Goal: Obtain resource: Download file/media

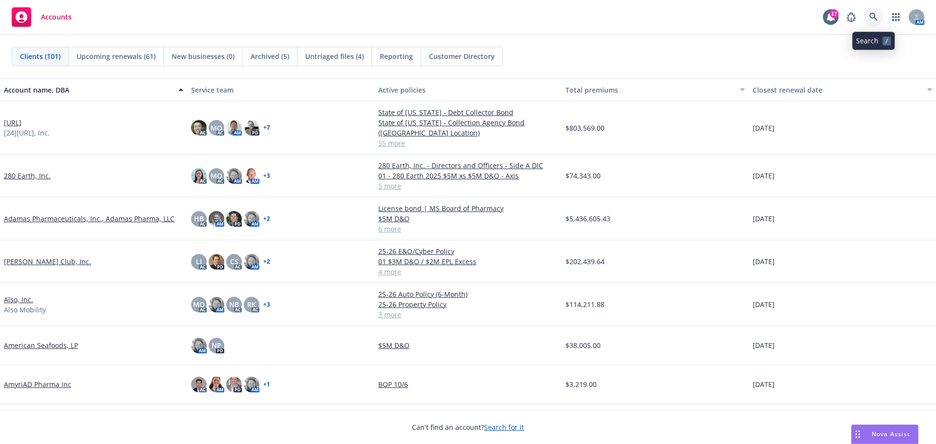
click at [875, 15] on icon at bounding box center [873, 17] width 8 height 8
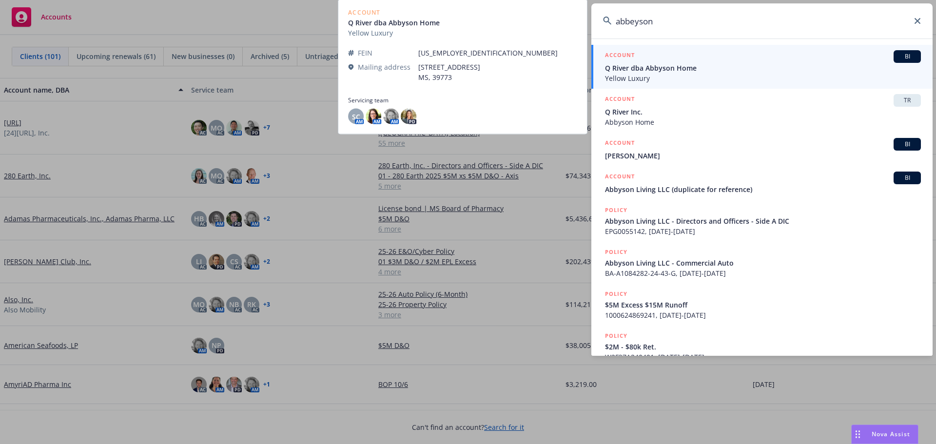
type input "abbeyson"
click at [905, 54] on span "BI" at bounding box center [908, 56] width 20 height 9
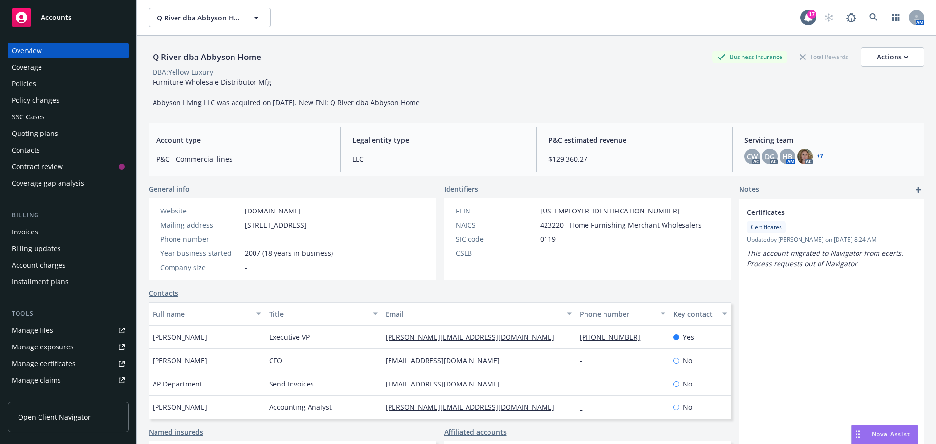
click at [31, 80] on div "Policies" at bounding box center [24, 84] width 24 height 16
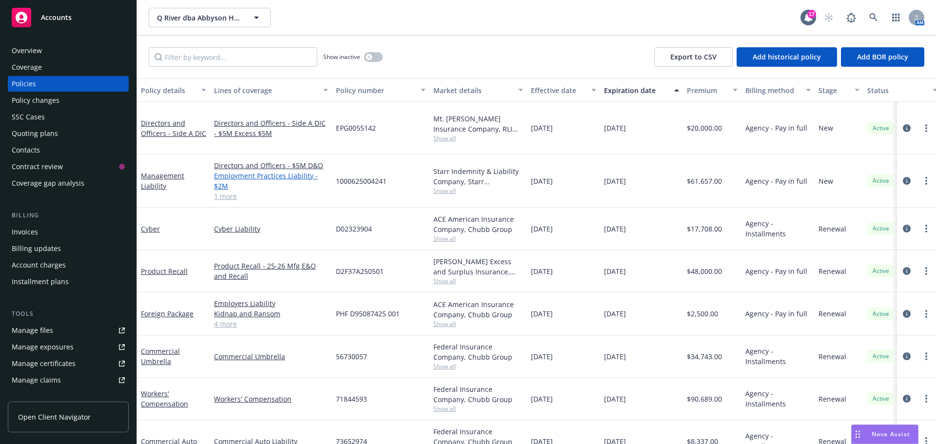
click at [231, 171] on link "Employment Practices Liability - $2M" at bounding box center [271, 181] width 114 height 20
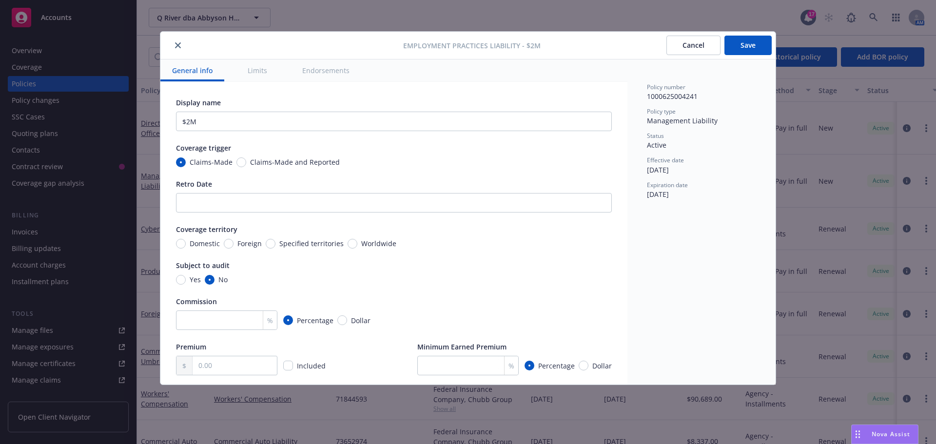
click at [689, 45] on button "Cancel" at bounding box center [694, 46] width 54 height 20
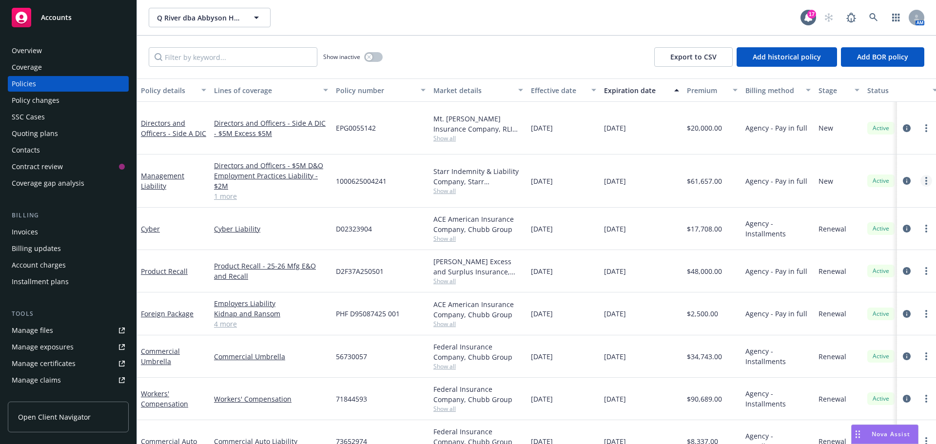
click at [926, 183] on circle "more" at bounding box center [927, 184] width 2 height 2
click at [903, 177] on icon "circleInformation" at bounding box center [907, 181] width 8 height 8
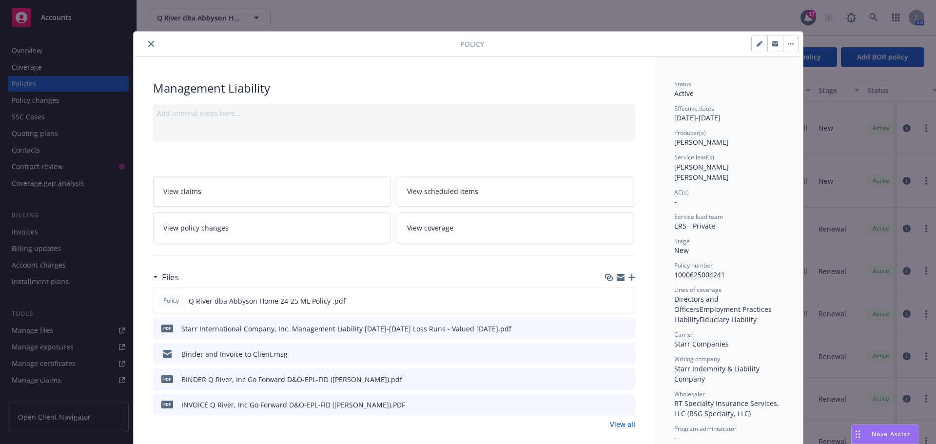
click at [606, 328] on icon "download file" at bounding box center [610, 328] width 8 height 8
click at [423, 293] on div "Policy Q River dba Abbyson Home 24-25 ML Policy .pdf" at bounding box center [394, 301] width 482 height 26
click at [606, 299] on icon "download file" at bounding box center [609, 299] width 6 height 6
click at [148, 43] on icon "close" at bounding box center [151, 44] width 6 height 6
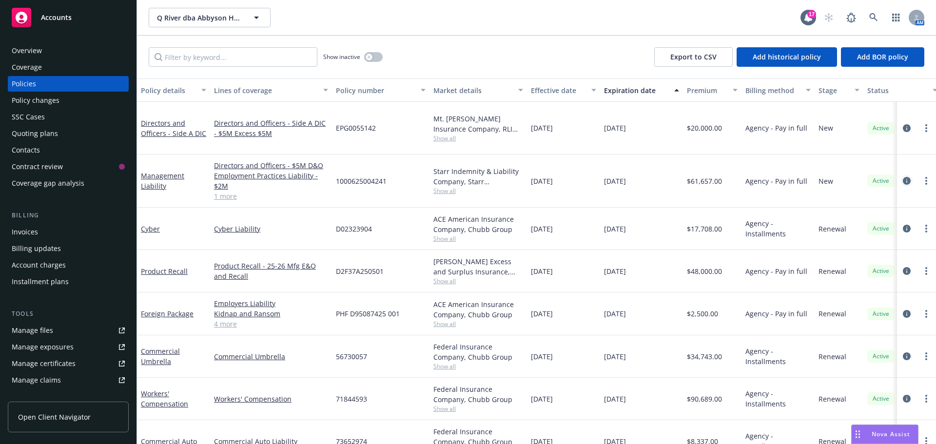
click at [903, 177] on icon "circleInformation" at bounding box center [907, 181] width 8 height 8
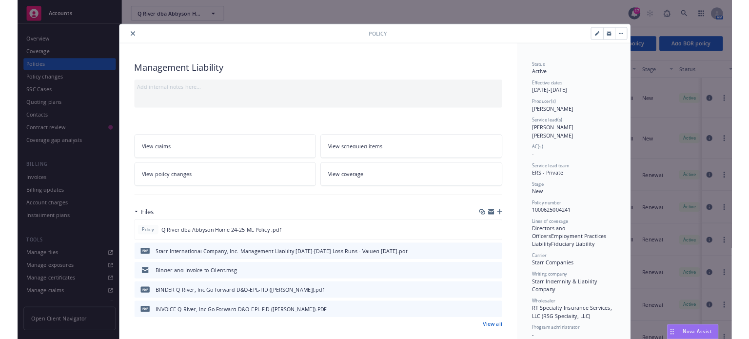
scroll to position [29, 0]
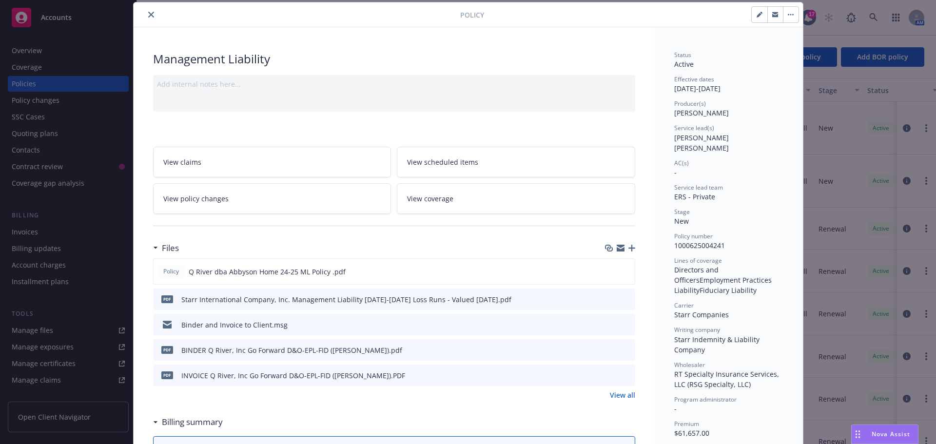
click at [148, 17] on icon "close" at bounding box center [151, 15] width 6 height 6
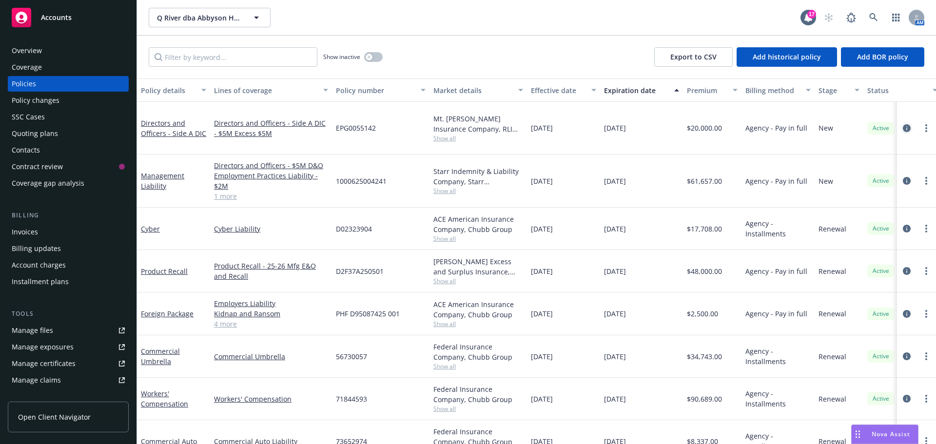
click at [903, 124] on icon "circleInformation" at bounding box center [907, 128] width 8 height 8
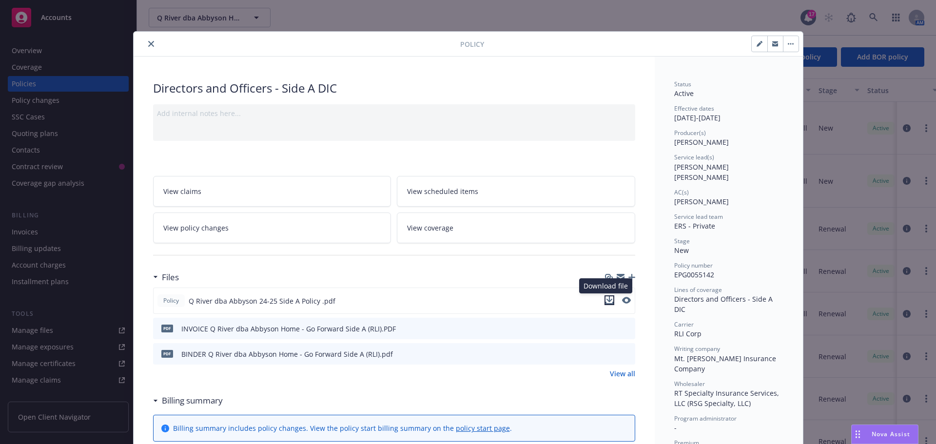
click at [609, 300] on icon "download file" at bounding box center [610, 300] width 8 height 8
click at [148, 43] on icon "close" at bounding box center [151, 44] width 6 height 6
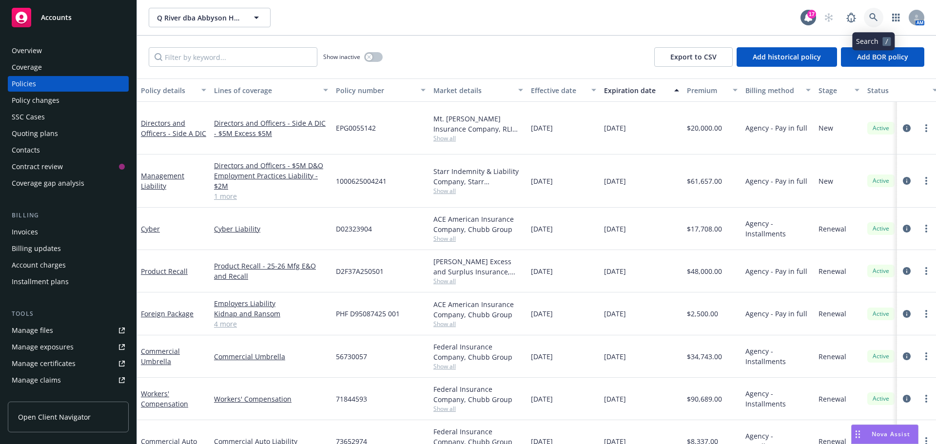
click at [876, 16] on icon at bounding box center [873, 17] width 9 height 9
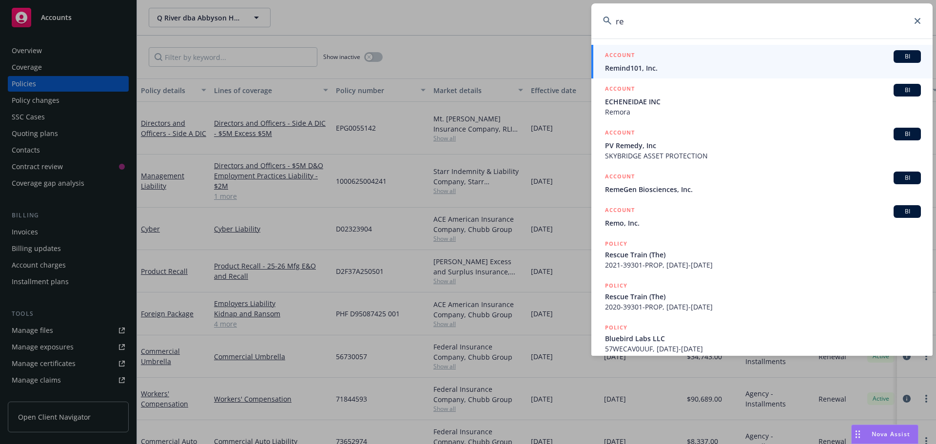
type input "r"
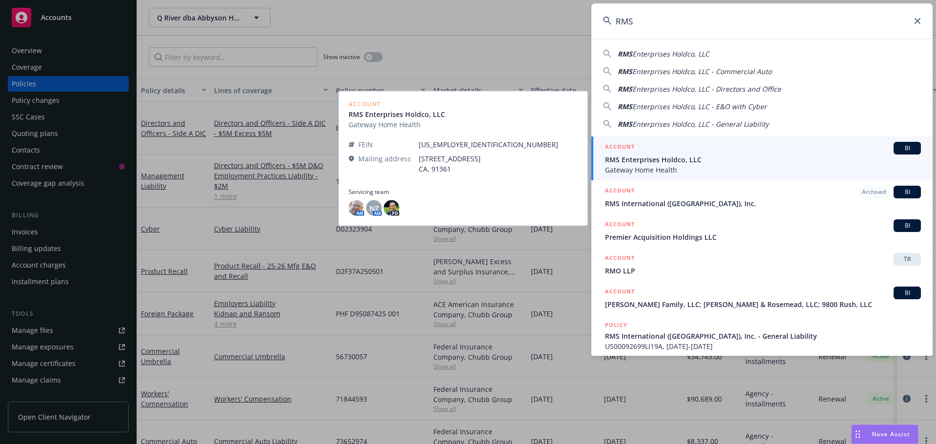
type input "RMS"
click at [901, 148] on span "BI" at bounding box center [908, 148] width 20 height 9
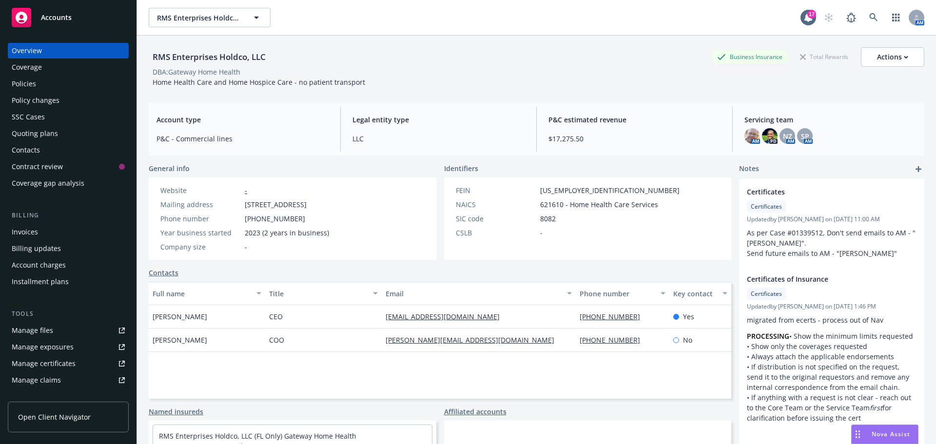
click at [22, 81] on div "Policies" at bounding box center [24, 84] width 24 height 16
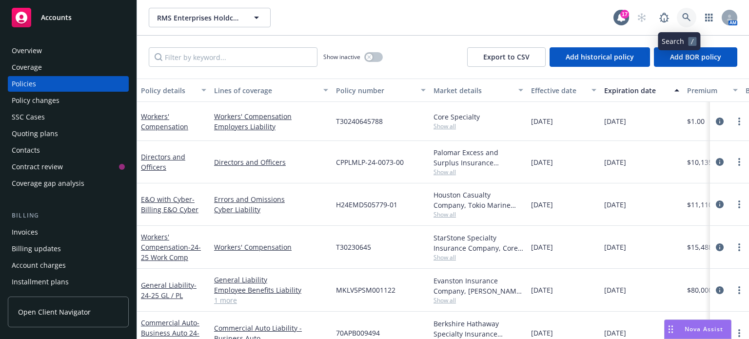
click at [682, 17] on icon at bounding box center [686, 17] width 9 height 9
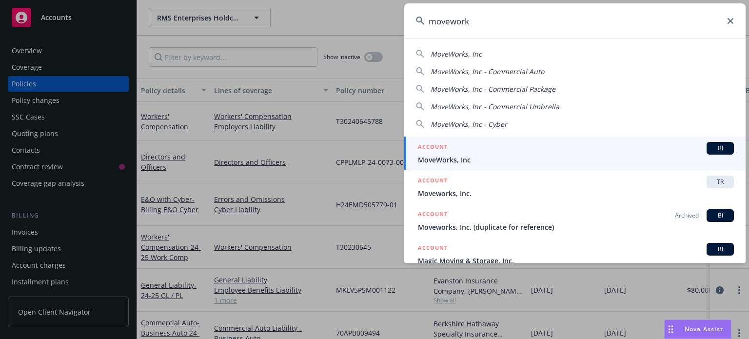
type input "moveworks"
click at [710, 145] on span "BI" at bounding box center [720, 148] width 20 height 9
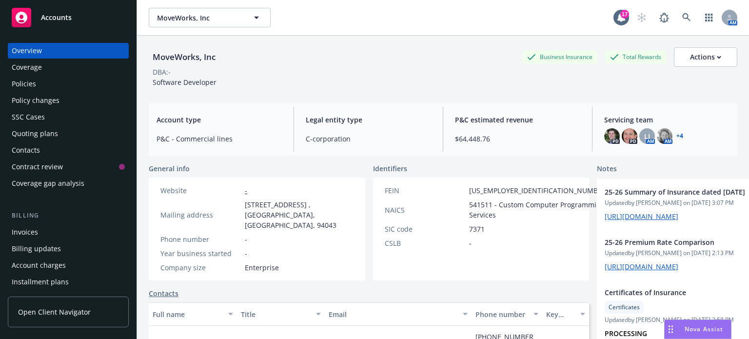
click at [34, 88] on div "Policies" at bounding box center [24, 84] width 24 height 16
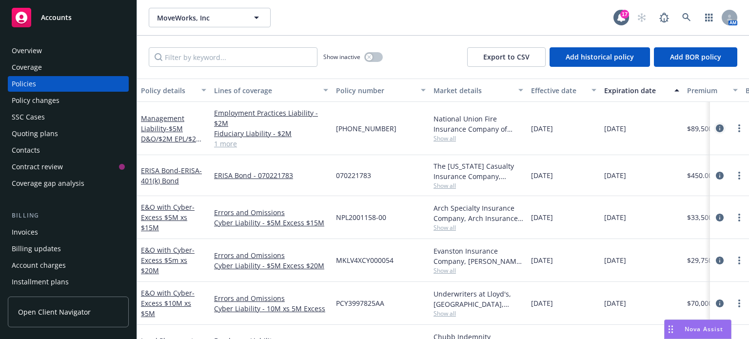
click at [716, 128] on icon "circleInformation" at bounding box center [720, 128] width 8 height 8
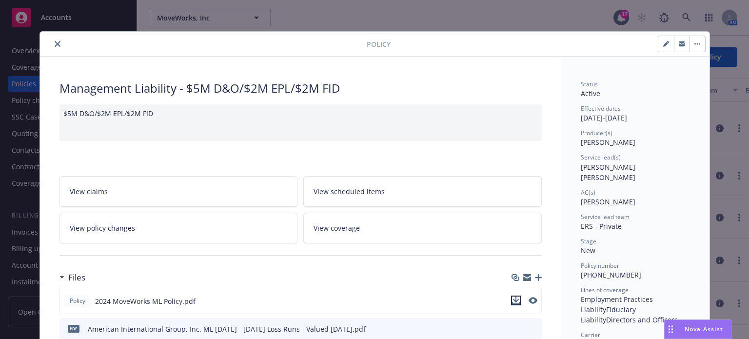
click at [512, 299] on icon "download file" at bounding box center [515, 299] width 6 height 6
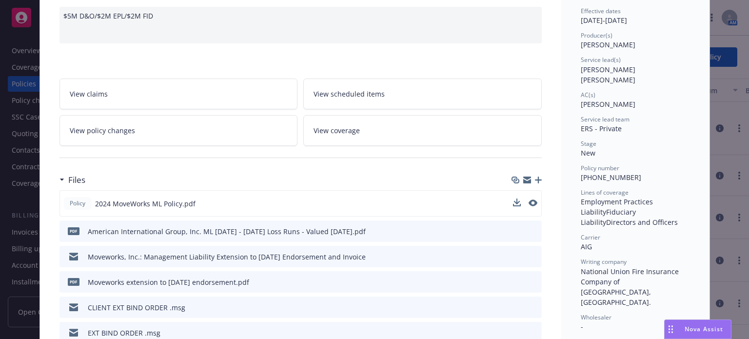
scroll to position [117, 0]
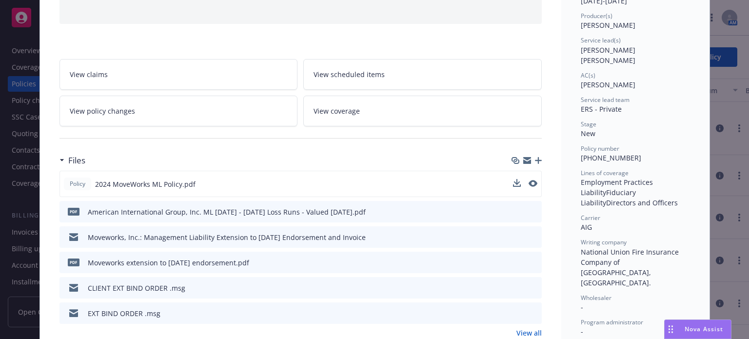
click at [514, 236] on icon "download file" at bounding box center [516, 237] width 8 height 8
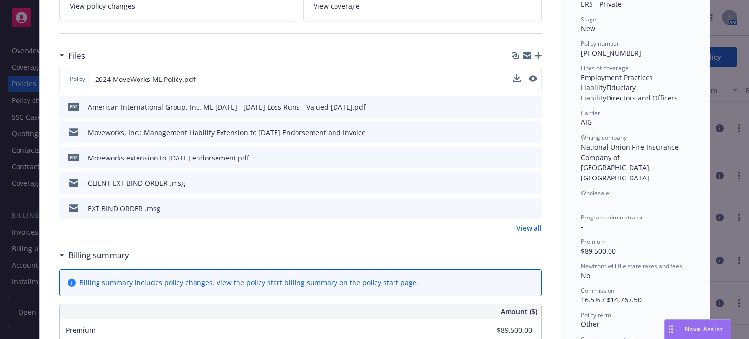
scroll to position [267, 0]
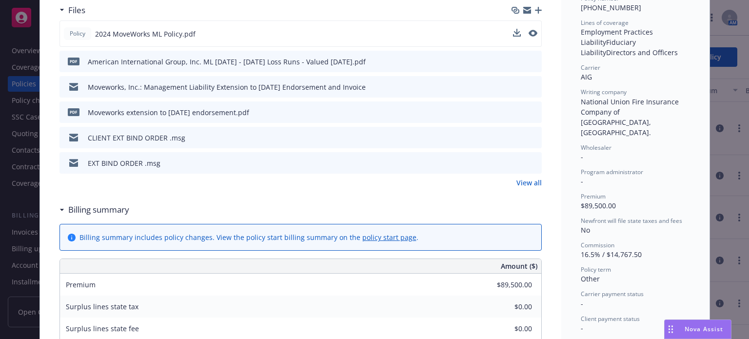
click at [512, 159] on icon "download file" at bounding box center [516, 162] width 8 height 8
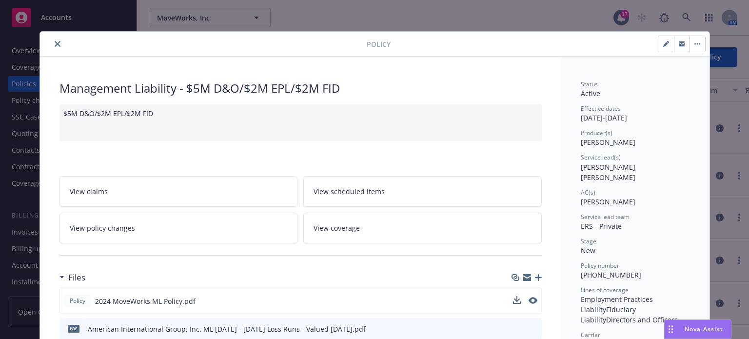
click at [55, 43] on icon "close" at bounding box center [58, 44] width 6 height 6
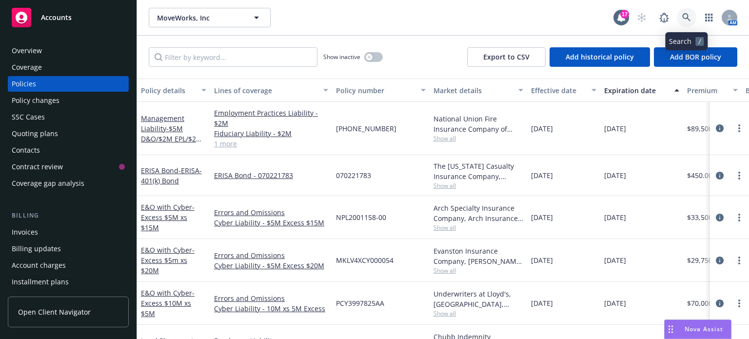
click at [685, 20] on icon at bounding box center [686, 17] width 9 height 9
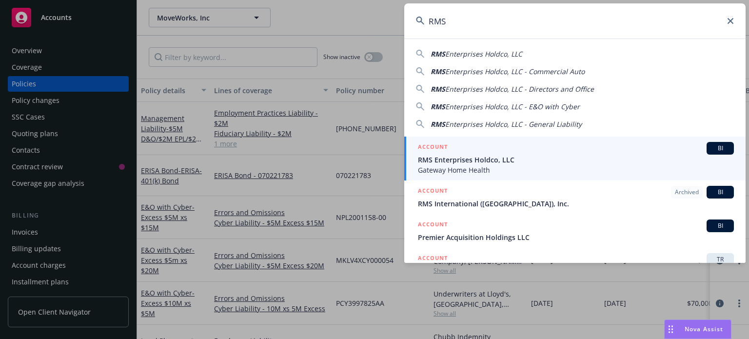
type input "RMS"
click at [710, 151] on span "BI" at bounding box center [720, 148] width 20 height 9
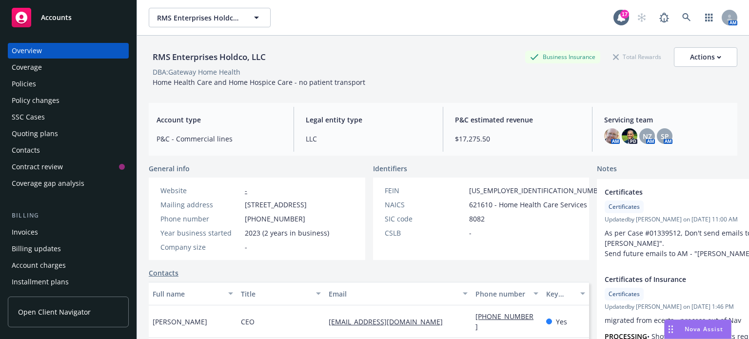
click at [23, 83] on div "Policies" at bounding box center [24, 84] width 24 height 16
